Goal: Understand process/instructions

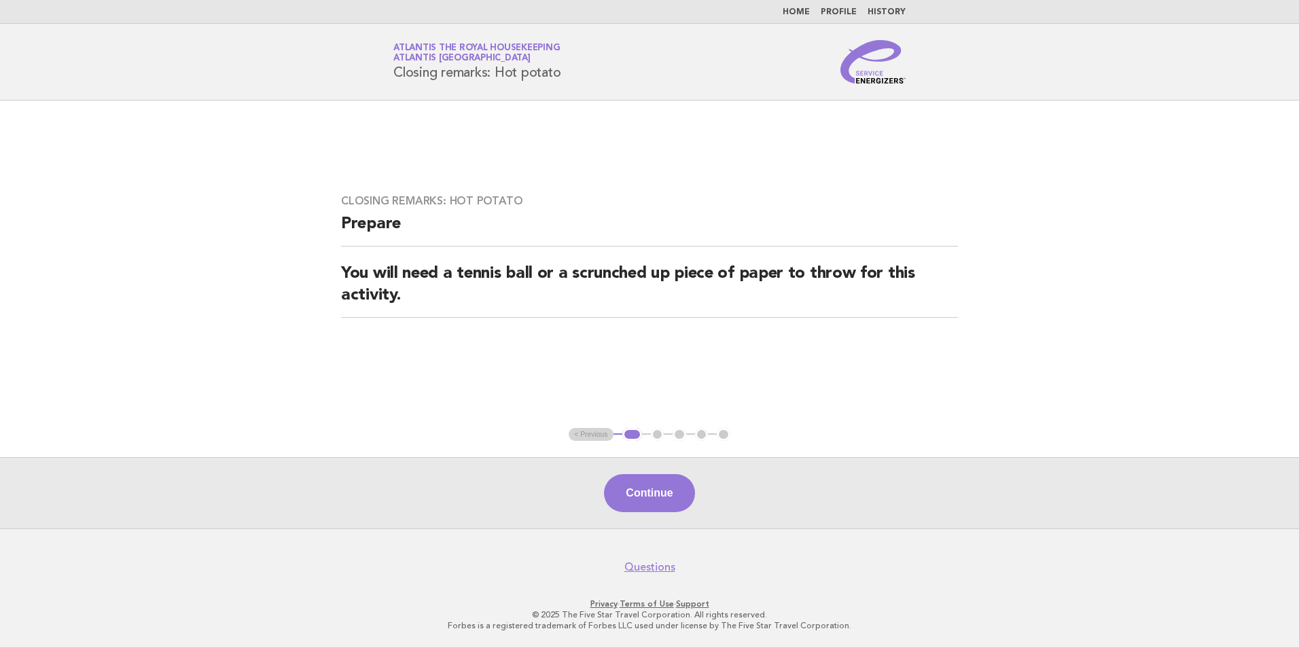
click at [802, 14] on link "Home" at bounding box center [796, 12] width 27 height 8
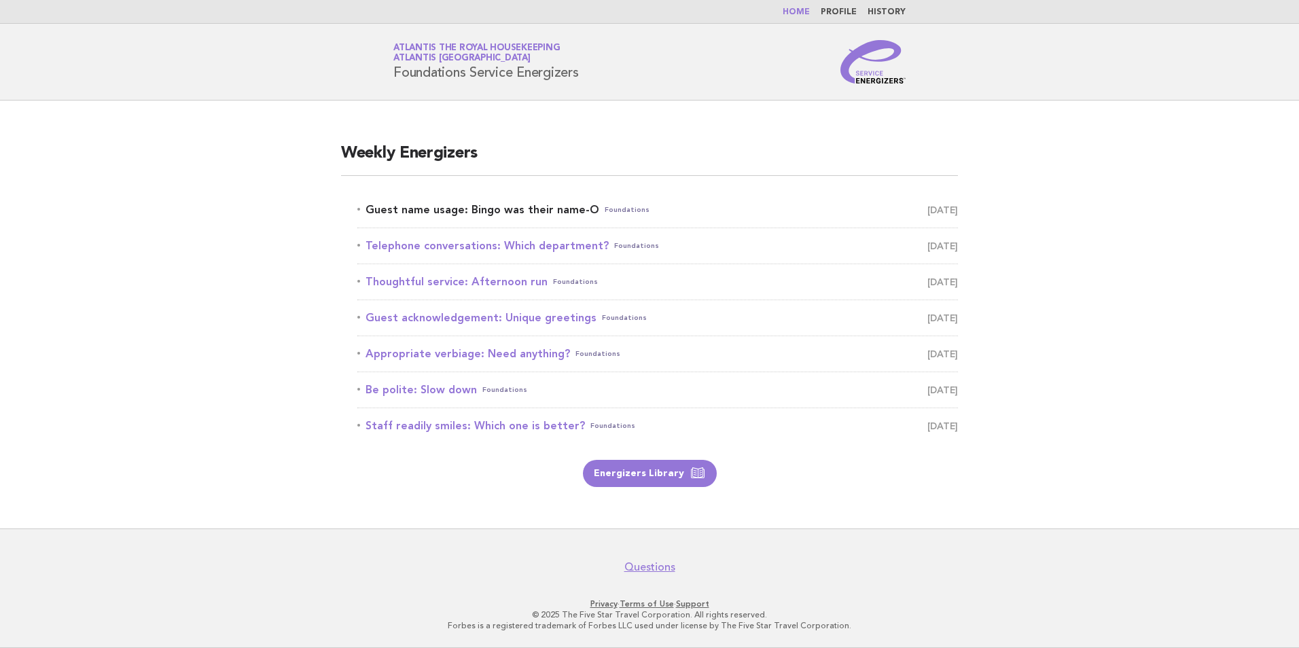
click at [534, 214] on link "Guest name usage: Bingo was their name-O Foundations October 12" at bounding box center [657, 209] width 601 height 19
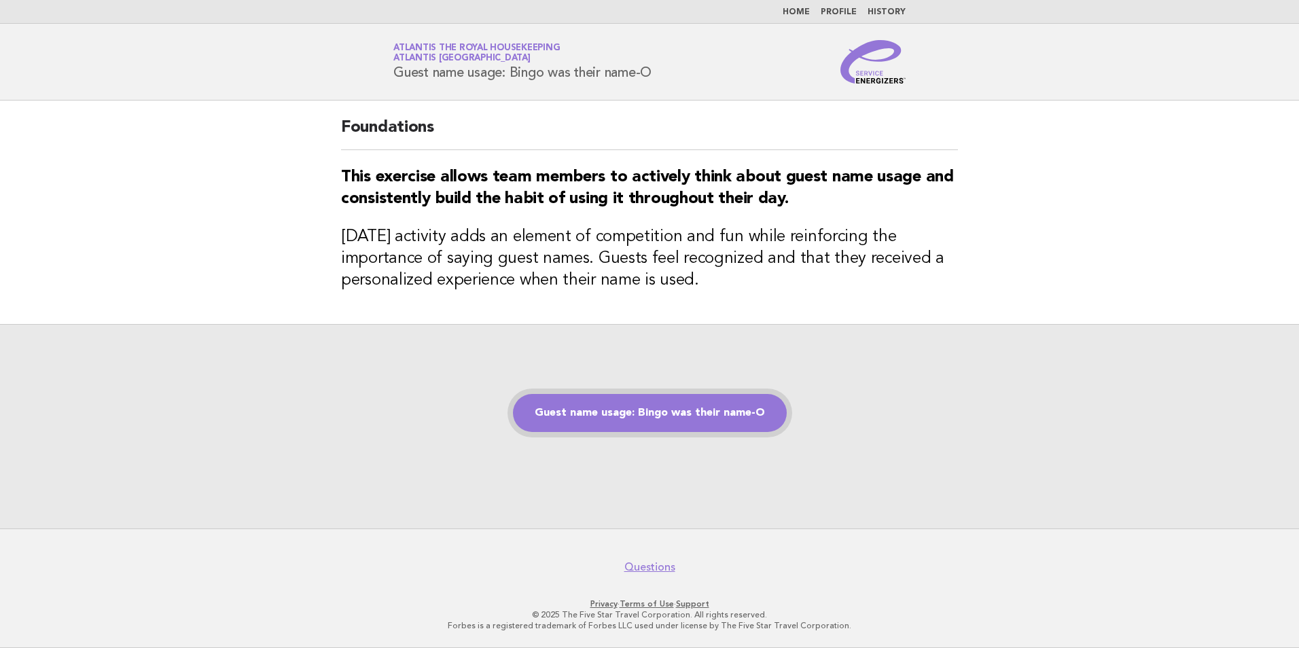
click at [675, 408] on link "Guest name usage: Bingo was their name-O" at bounding box center [650, 413] width 274 height 38
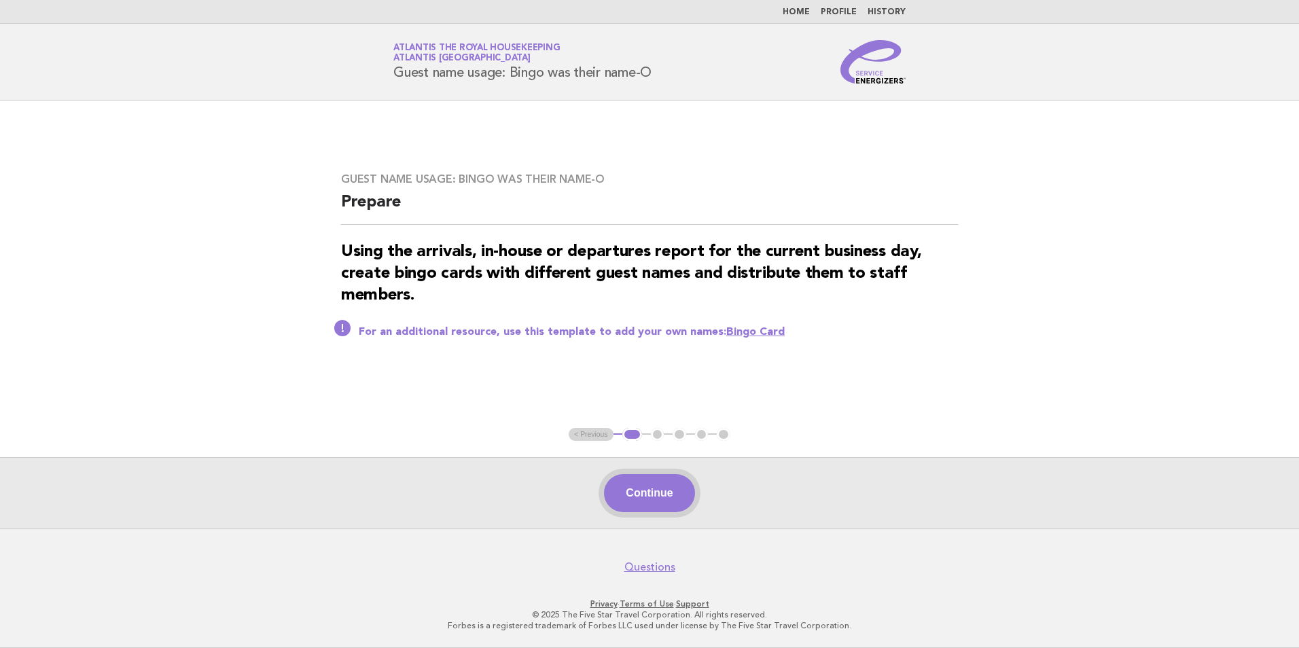
click at [652, 491] on button "Continue" at bounding box center [649, 493] width 90 height 38
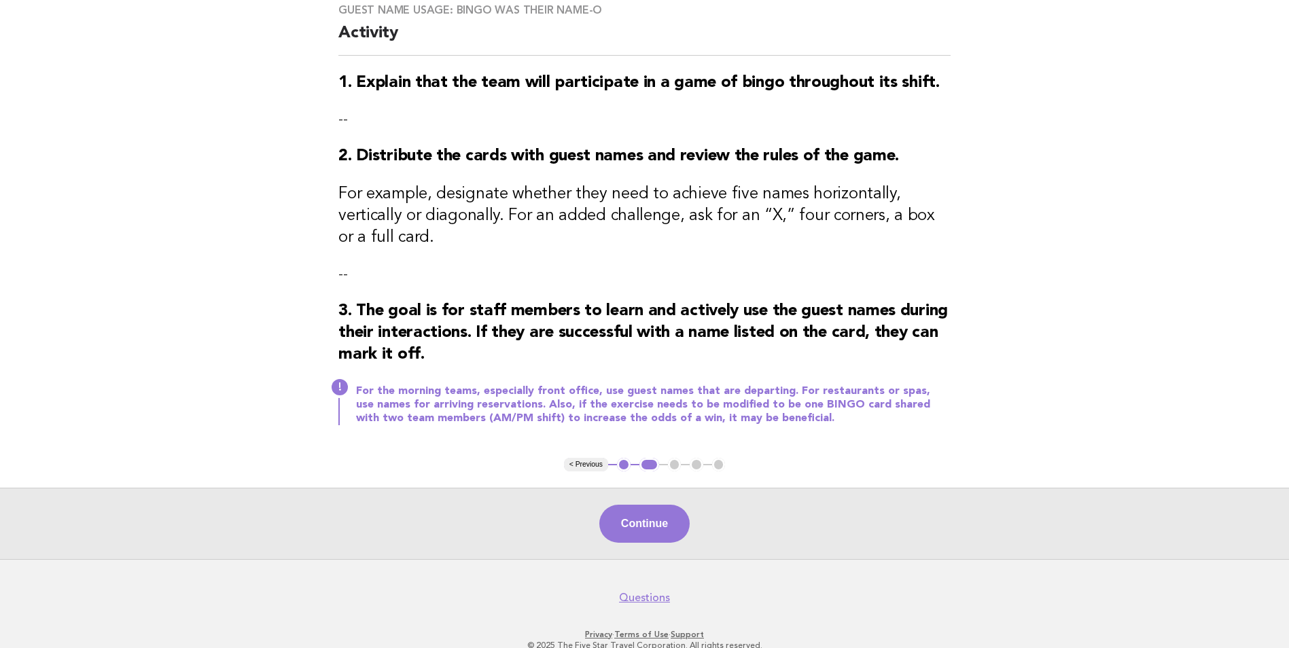
scroll to position [125, 0]
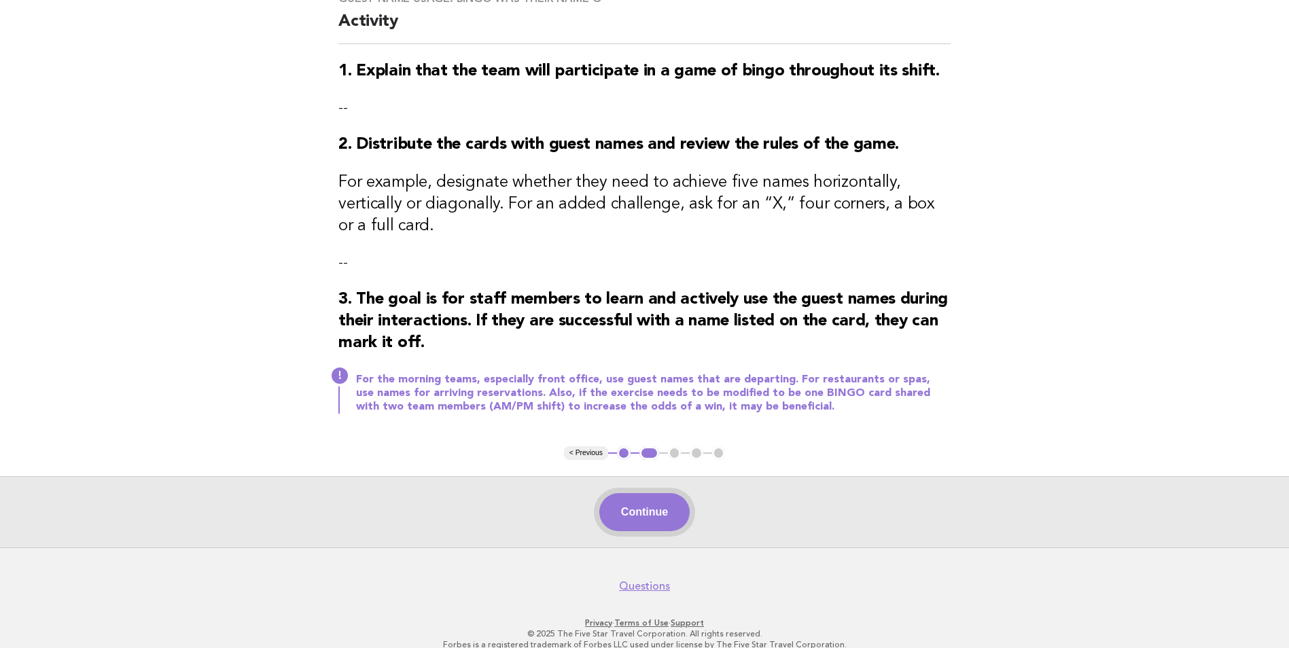
click at [652, 493] on button "Continue" at bounding box center [644, 512] width 90 height 38
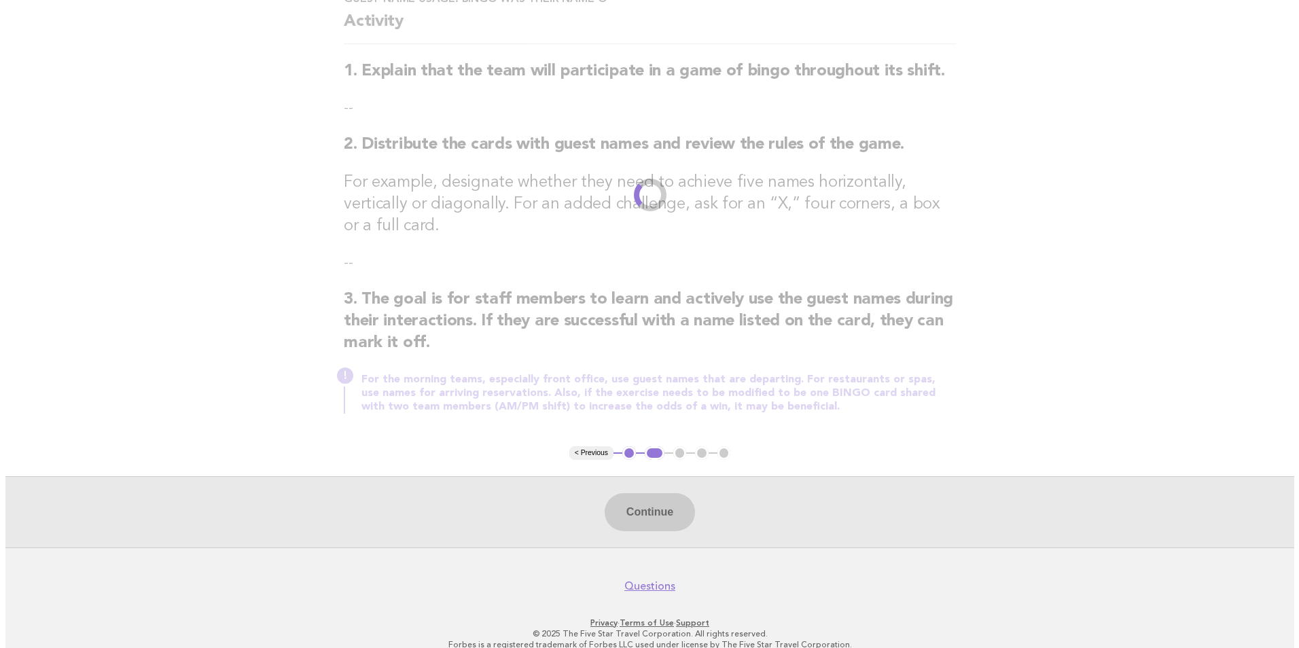
scroll to position [0, 0]
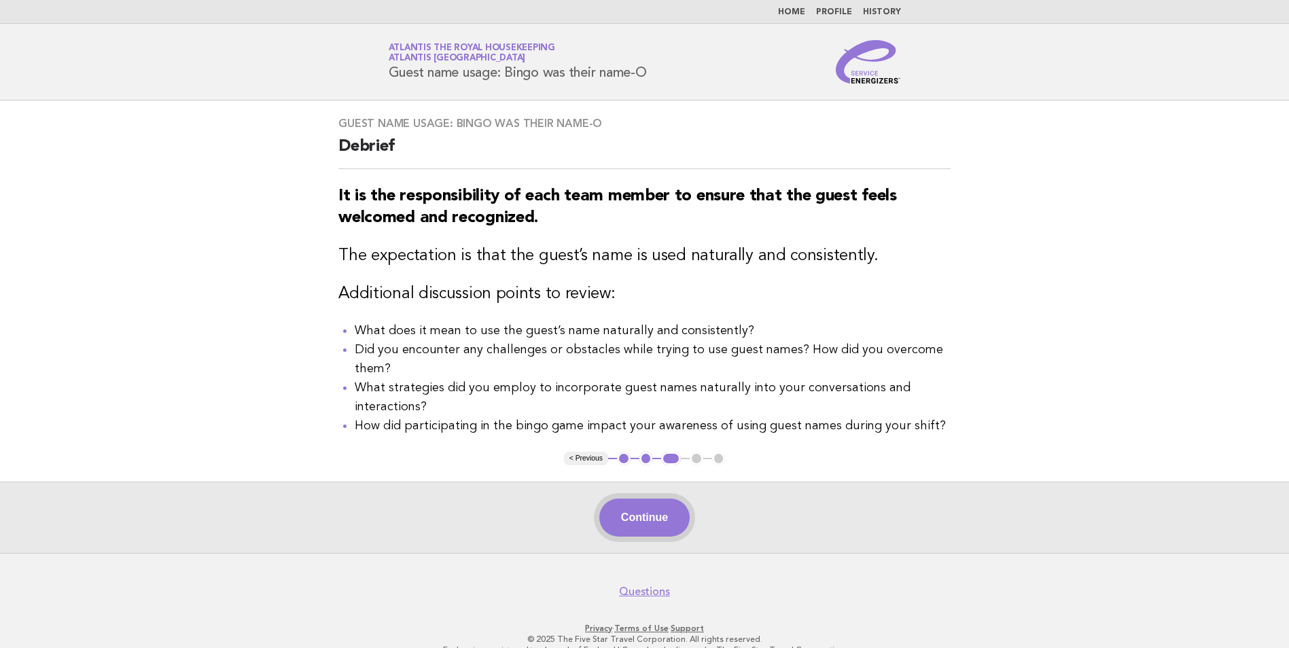
click at [642, 507] on button "Continue" at bounding box center [644, 518] width 90 height 38
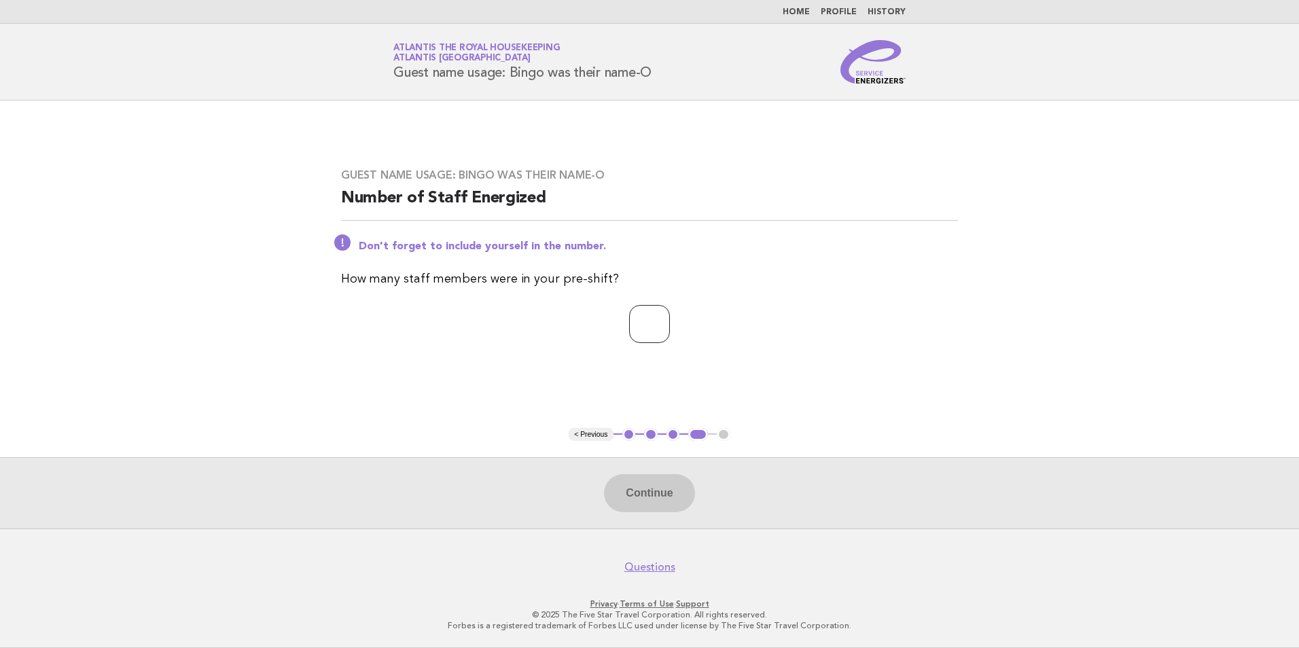
click at [629, 325] on input "number" at bounding box center [649, 324] width 41 height 38
type input "**"
click at [656, 481] on button "Continue" at bounding box center [649, 493] width 90 height 38
